Goal: Information Seeking & Learning: Learn about a topic

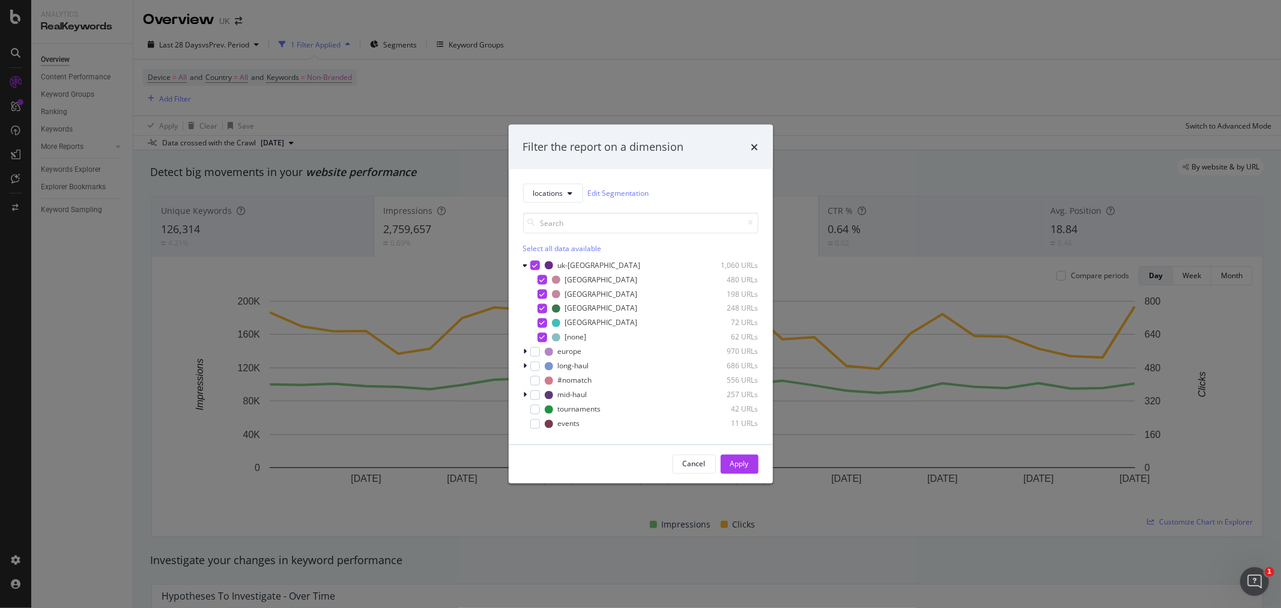
click at [753, 145] on icon "times" at bounding box center [754, 147] width 7 height 10
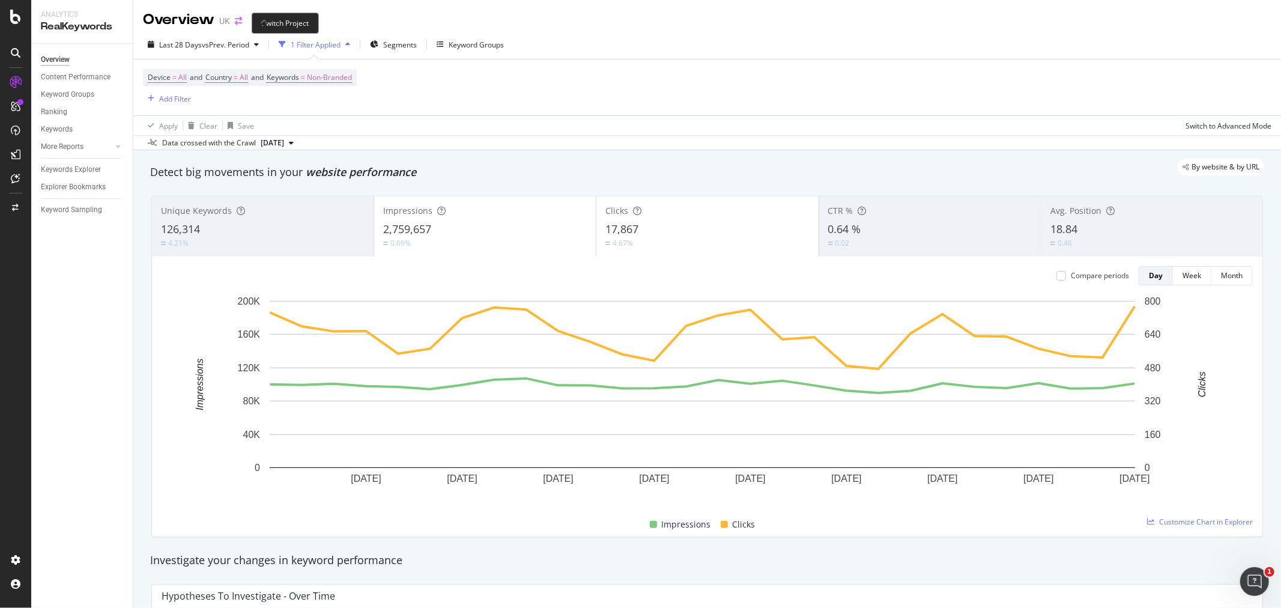
click at [235, 21] on icon "arrow-right-arrow-left" at bounding box center [238, 21] width 7 height 8
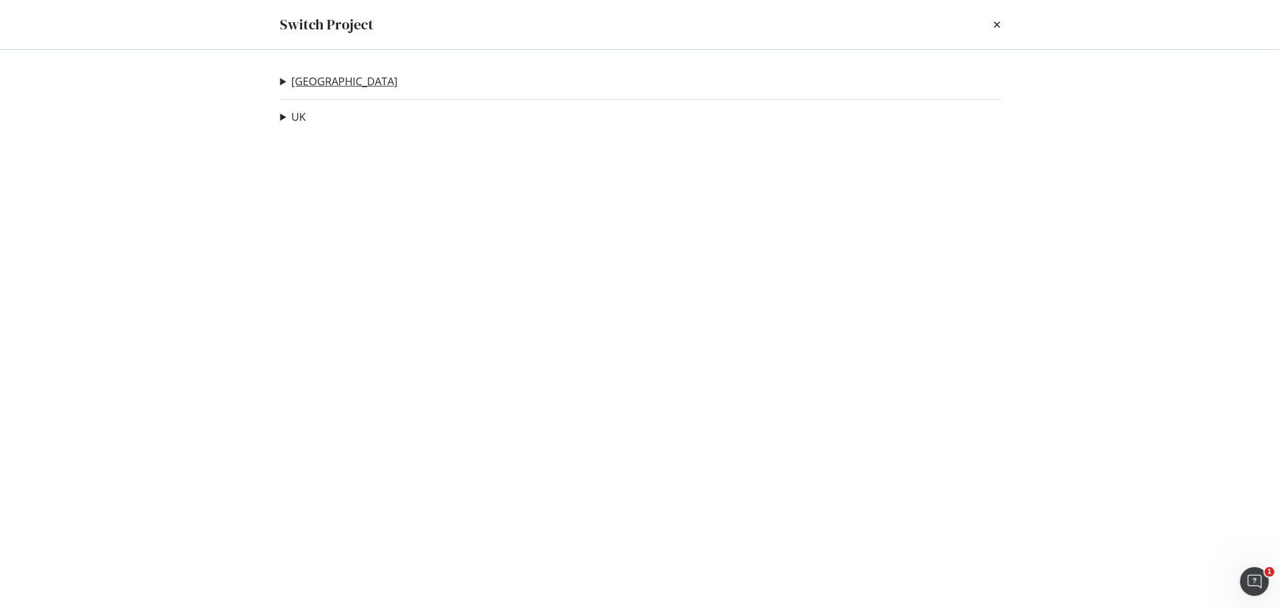
click at [300, 81] on link "[GEOGRAPHIC_DATA]" at bounding box center [345, 81] width 106 height 13
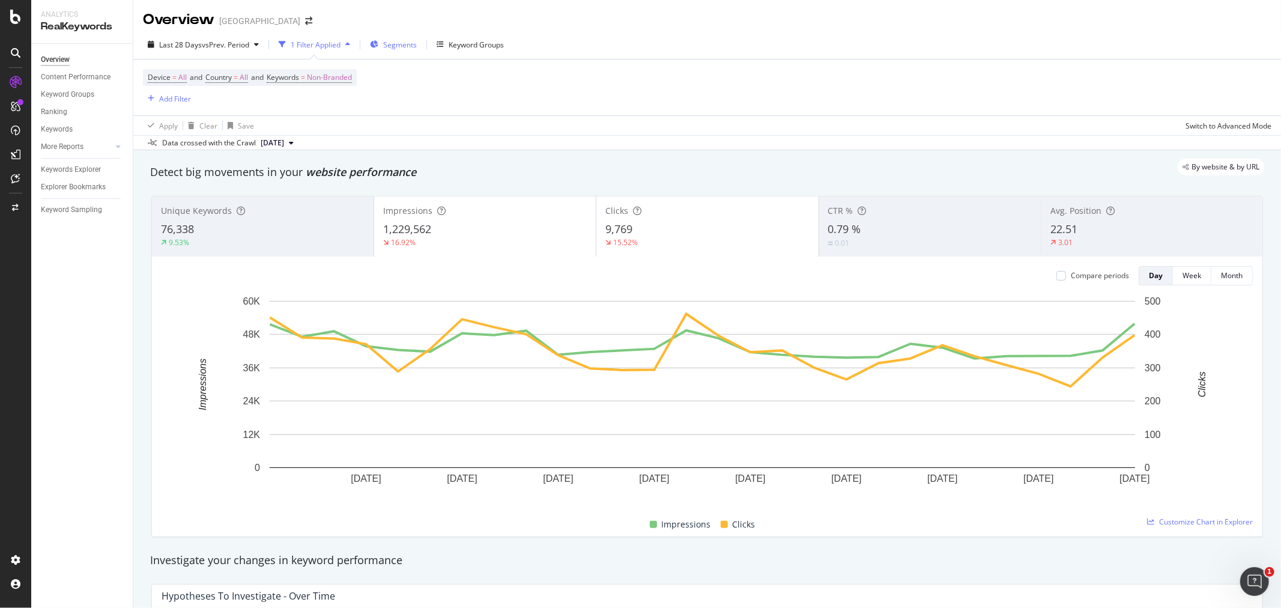
click at [389, 40] on span "Segments" at bounding box center [400, 45] width 34 height 10
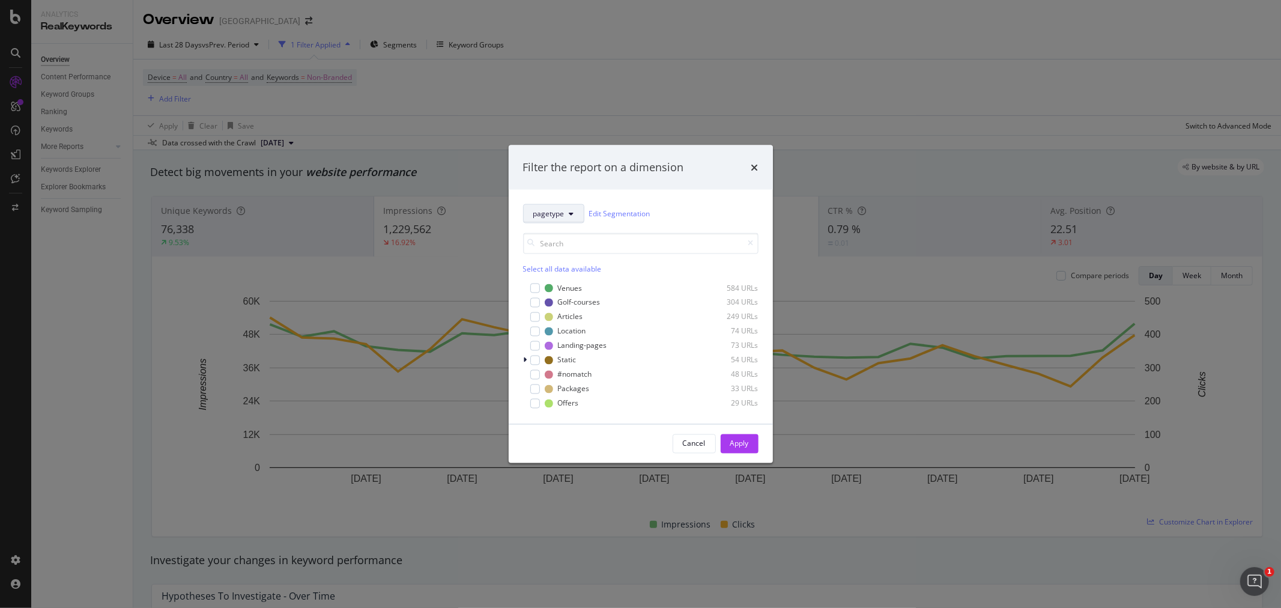
click at [559, 214] on span "pagetype" at bounding box center [548, 213] width 31 height 10
click at [567, 297] on span "locations" at bounding box center [571, 301] width 77 height 11
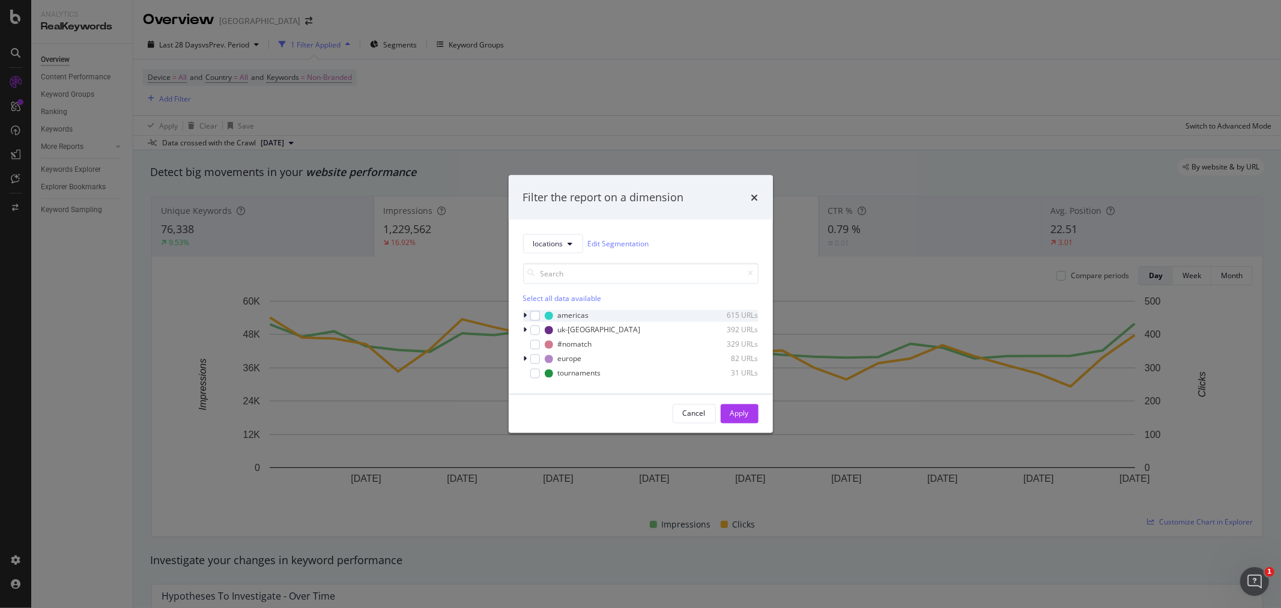
click at [524, 314] on icon "modal" at bounding box center [526, 315] width 4 height 7
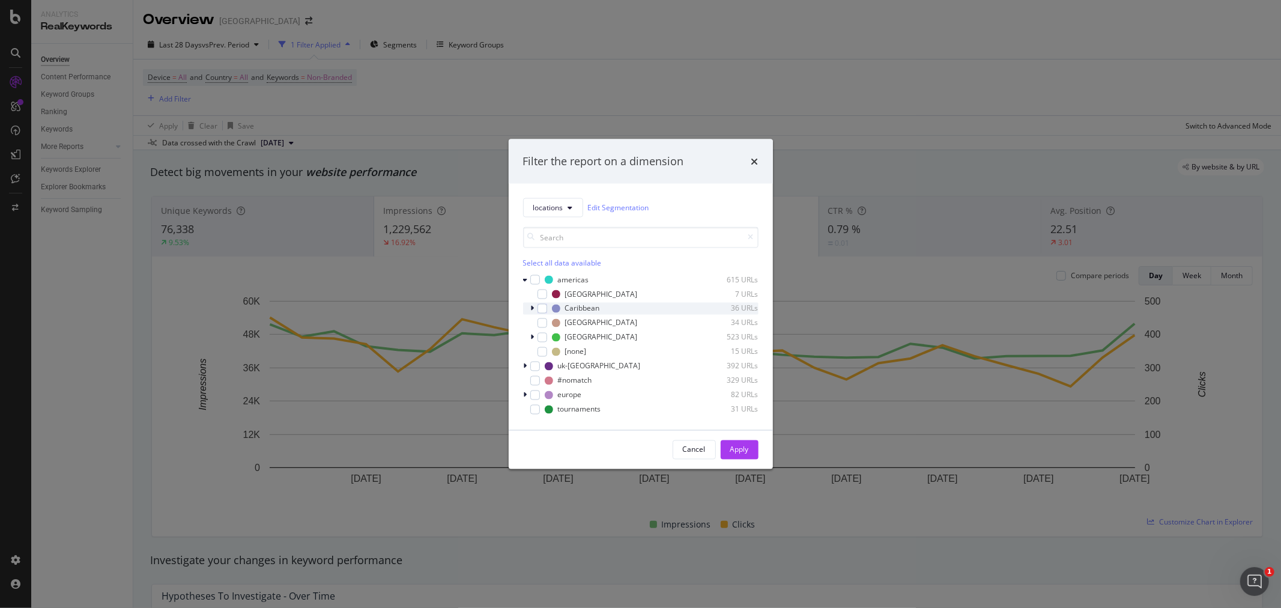
click at [531, 308] on icon "modal" at bounding box center [533, 308] width 4 height 7
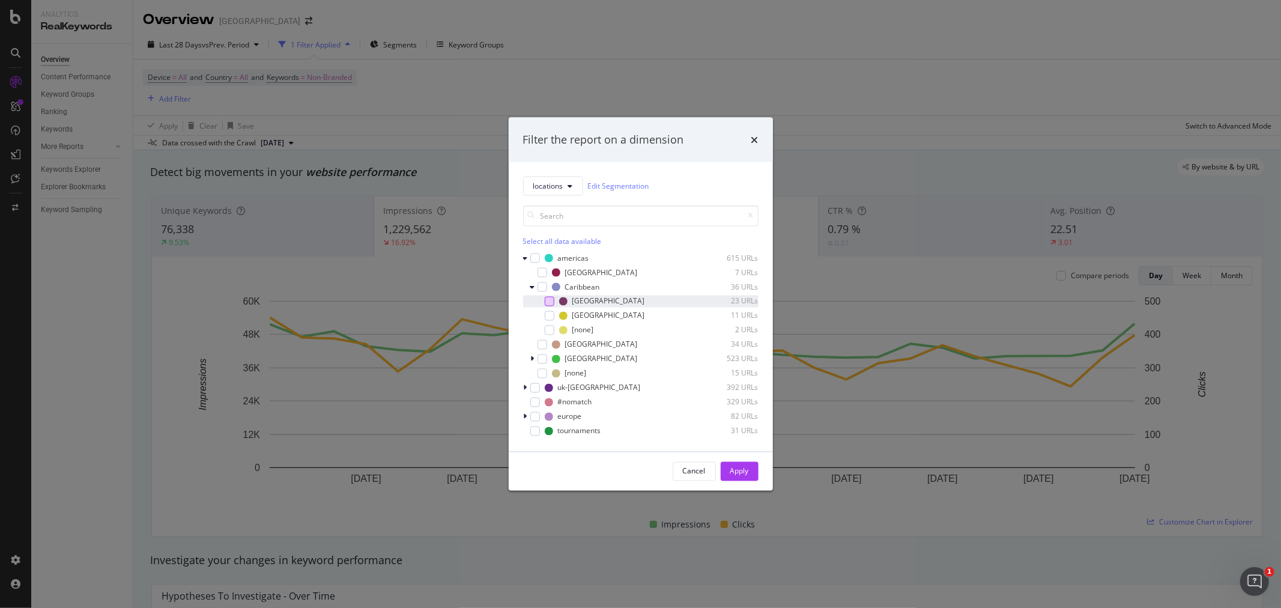
click at [550, 302] on div "modal" at bounding box center [550, 301] width 10 height 10
click at [745, 469] on div "Apply" at bounding box center [739, 471] width 19 height 10
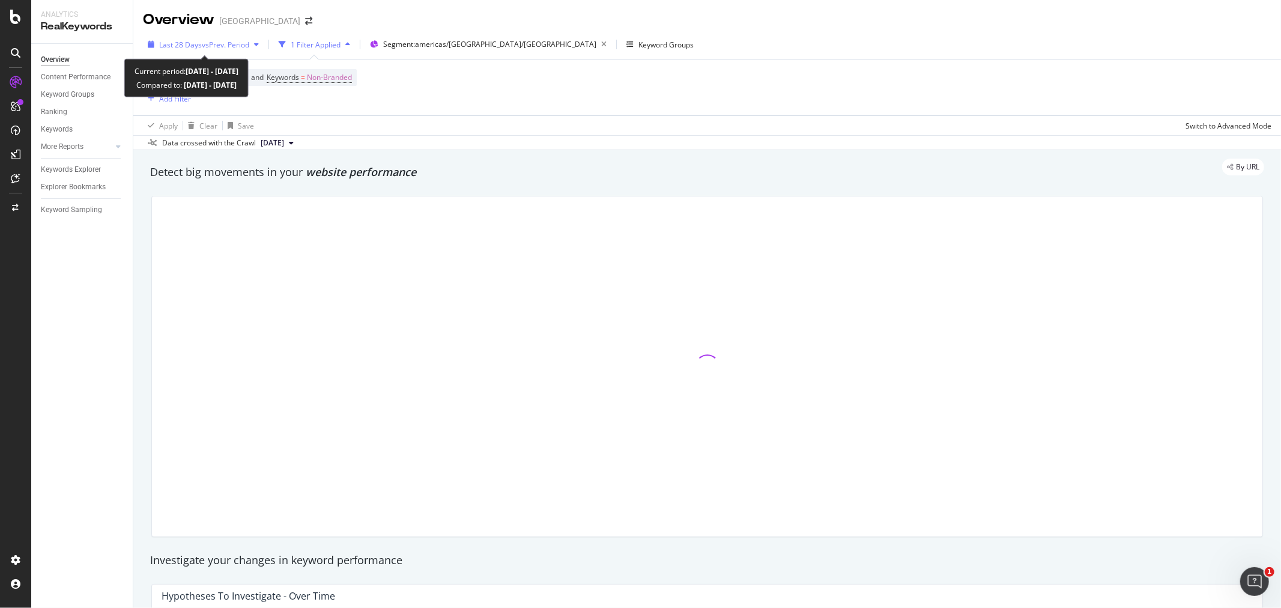
click at [239, 44] on span "vs Prev. Period" at bounding box center [225, 45] width 47 height 10
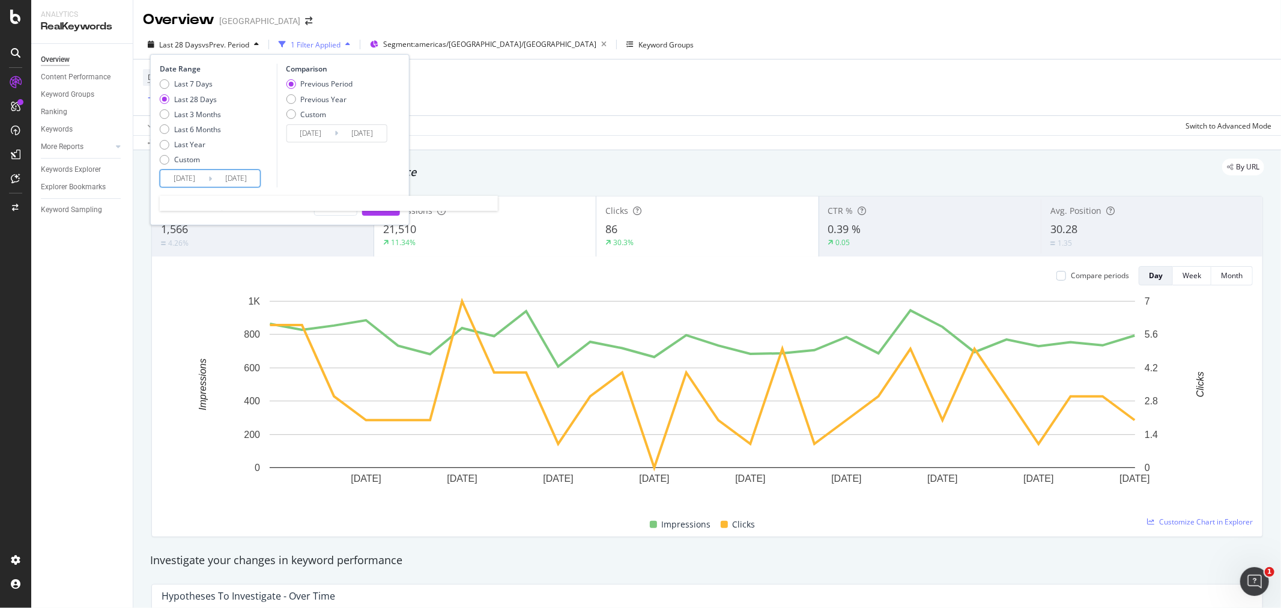
click at [190, 178] on input "[DATE]" at bounding box center [184, 178] width 48 height 17
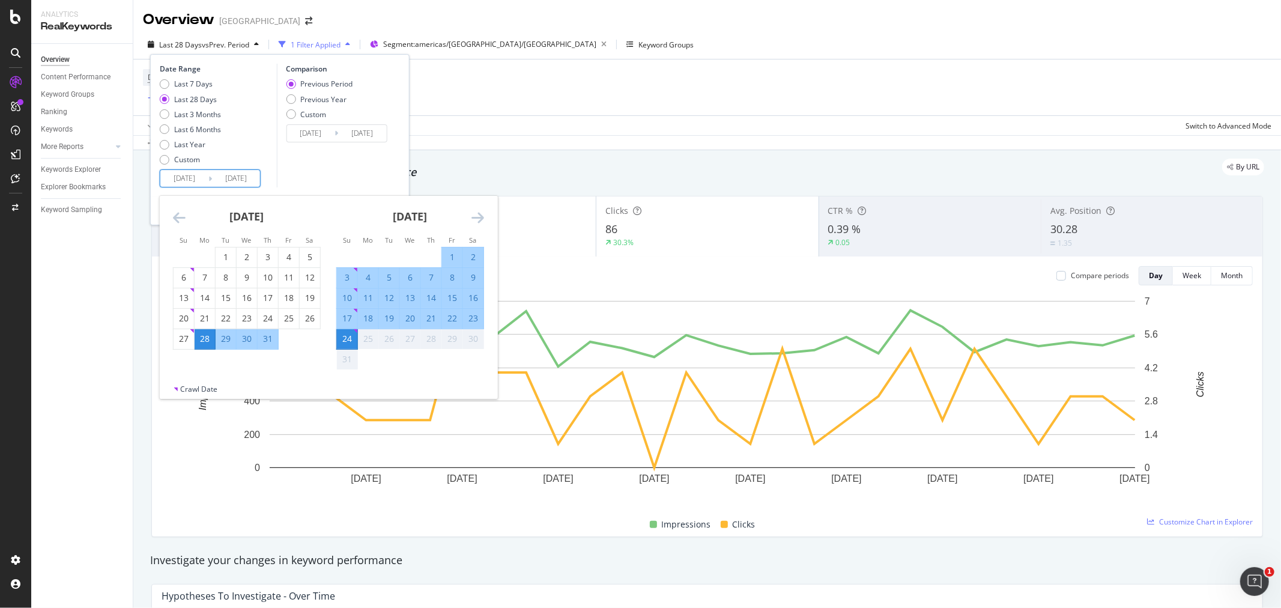
click at [174, 215] on icon "Move backward to switch to the previous month." at bounding box center [179, 217] width 13 height 14
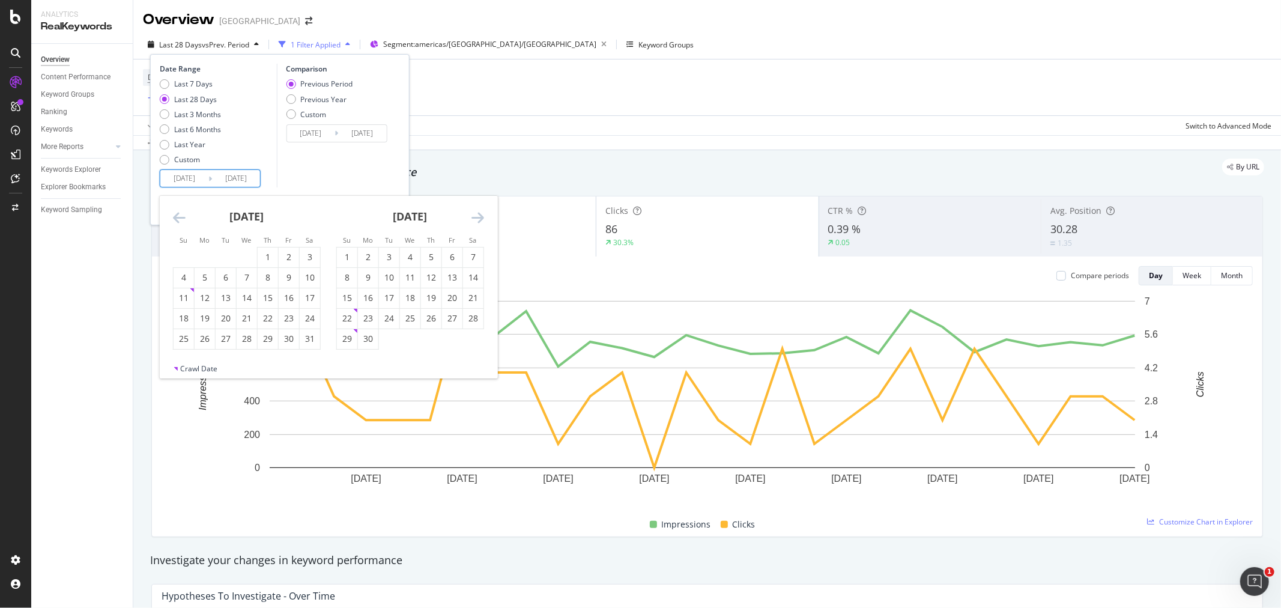
click at [173, 215] on icon "Move backward to switch to the previous month." at bounding box center [179, 217] width 13 height 14
drag, startPoint x: 310, startPoint y: 255, endPoint x: 266, endPoint y: 297, distance: 61.6
click at [309, 256] on div "1" at bounding box center [310, 257] width 20 height 12
type input "[DATE]"
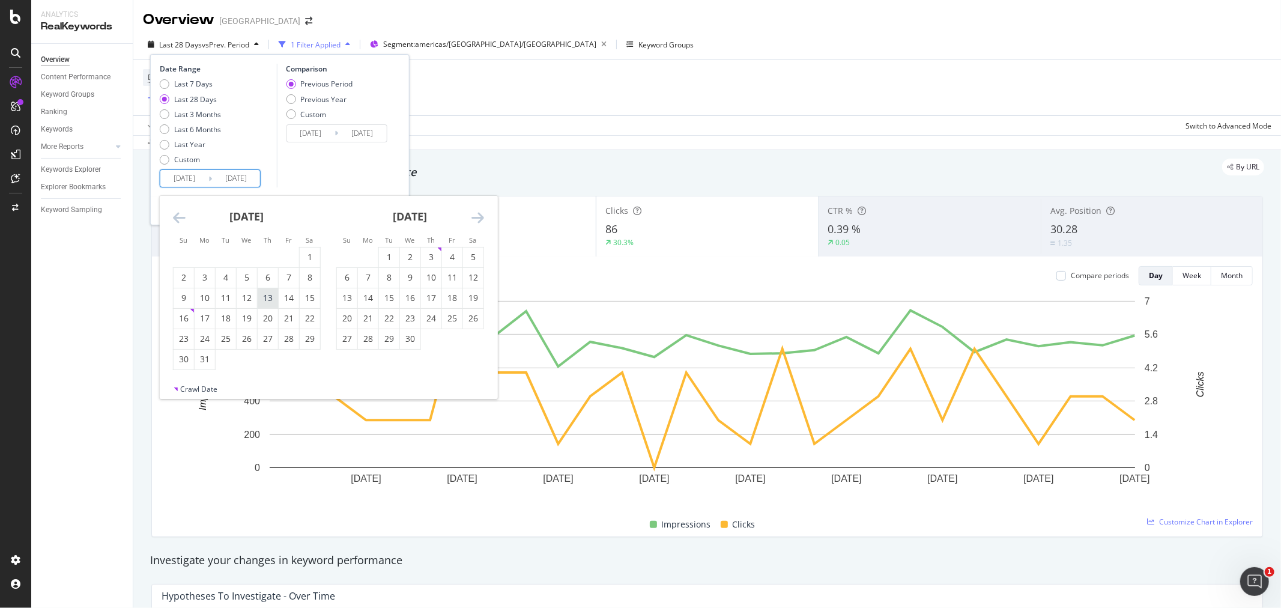
type input "[DATE]"
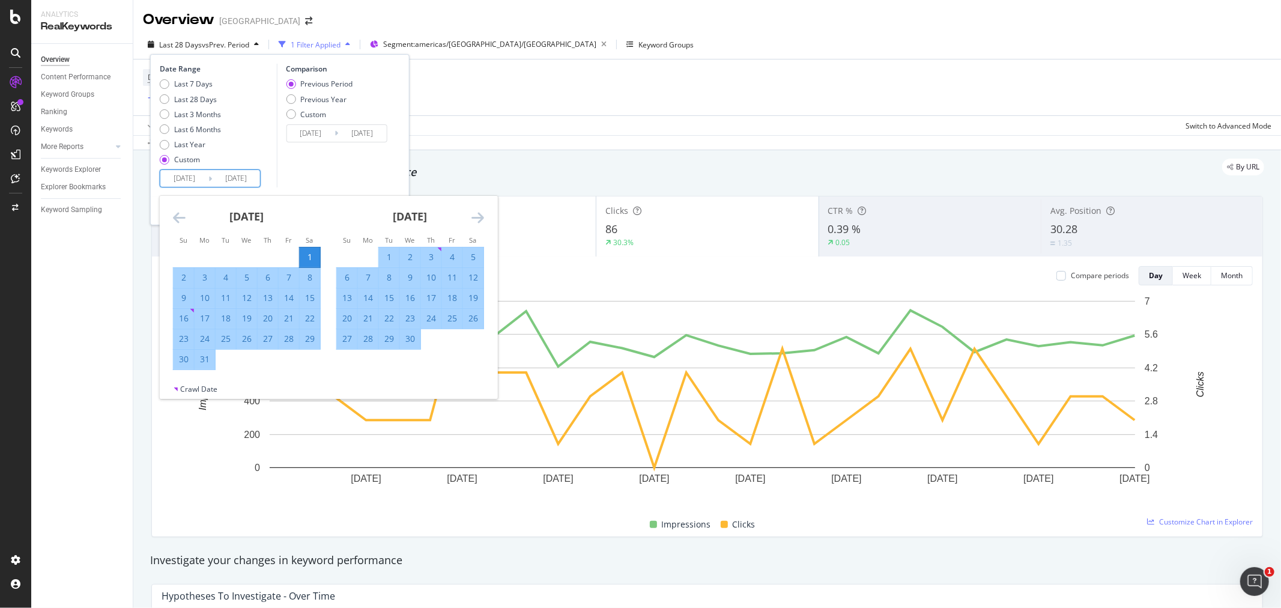
click at [205, 356] on div "31" at bounding box center [205, 359] width 20 height 12
type input "[DATE]"
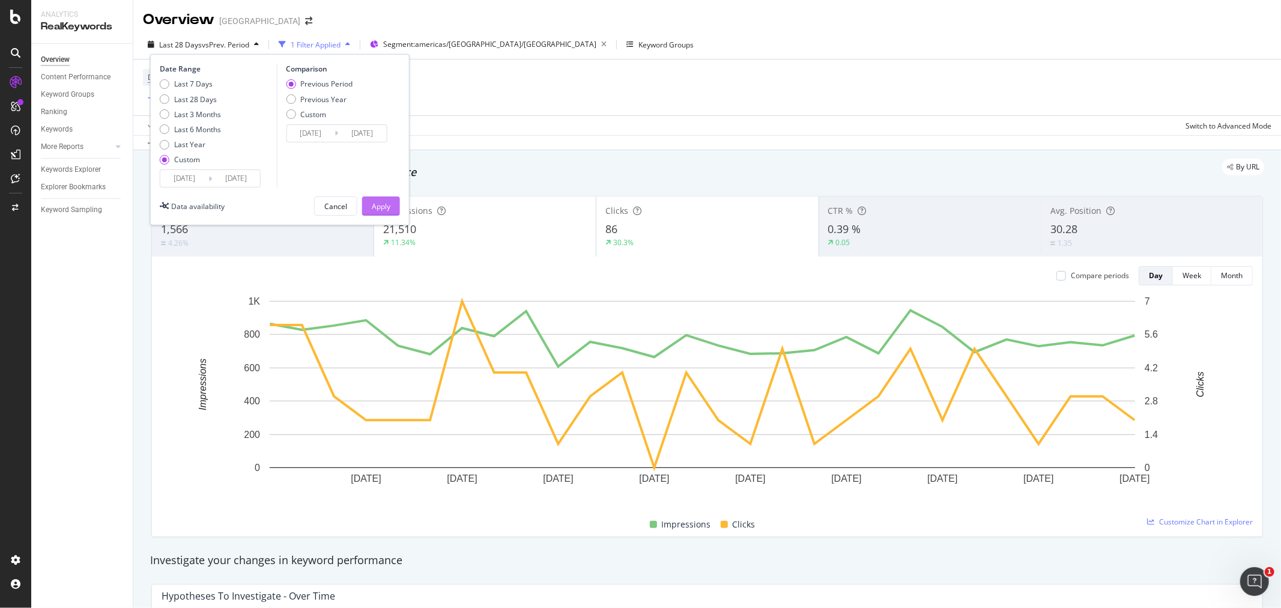
click at [386, 207] on div "Apply" at bounding box center [381, 206] width 19 height 10
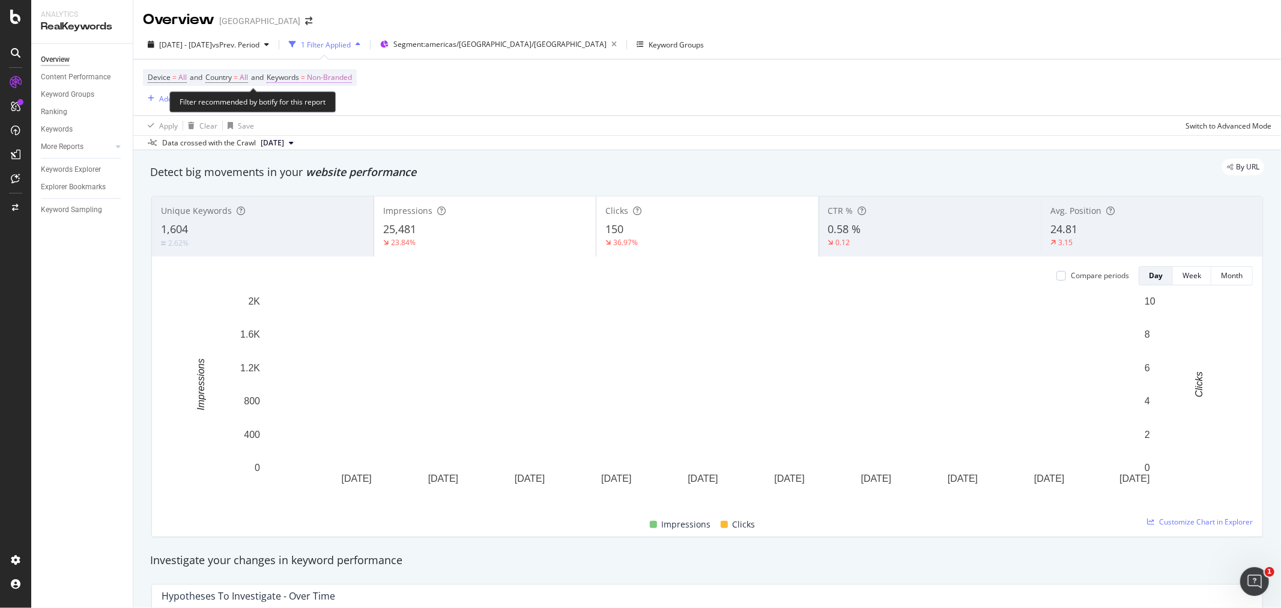
click at [351, 79] on span "Non-Branded" at bounding box center [329, 77] width 45 height 17
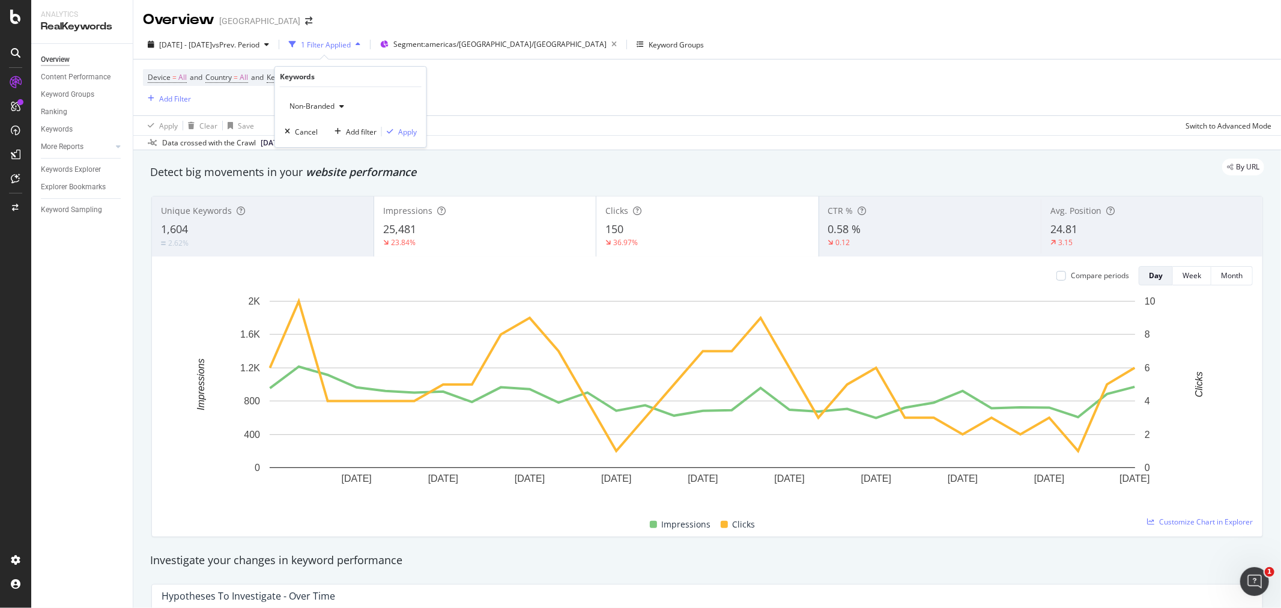
click at [338, 108] on div "button" at bounding box center [342, 106] width 14 height 7
click at [320, 195] on span "All" at bounding box center [355, 200] width 123 height 11
click at [393, 129] on div "Apply" at bounding box center [399, 131] width 35 height 11
